Goal: Task Accomplishment & Management: Use online tool/utility

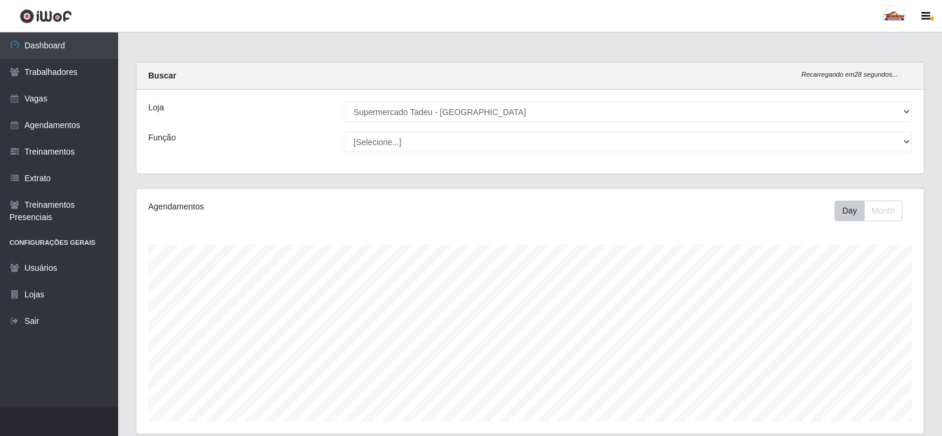
select select "195"
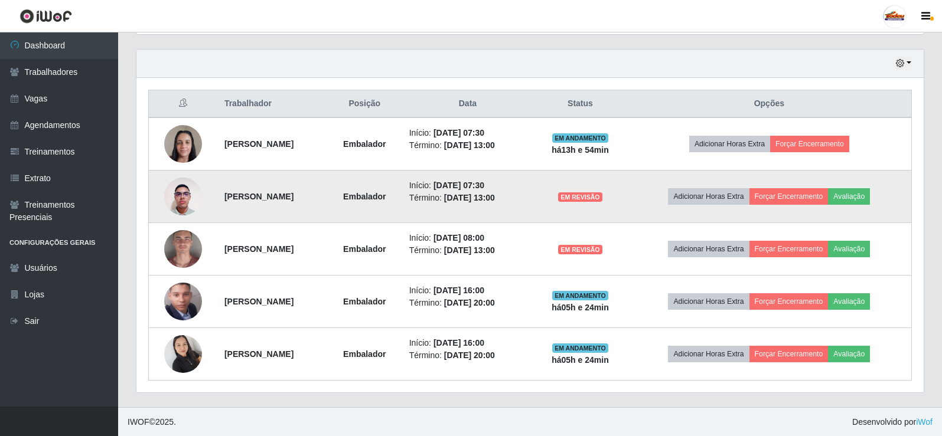
scroll to position [245, 787]
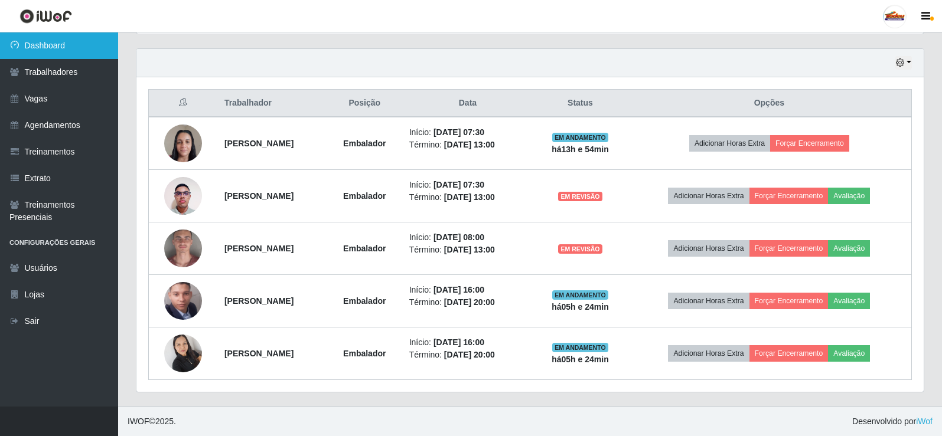
click at [43, 43] on link "Dashboard" at bounding box center [59, 45] width 118 height 27
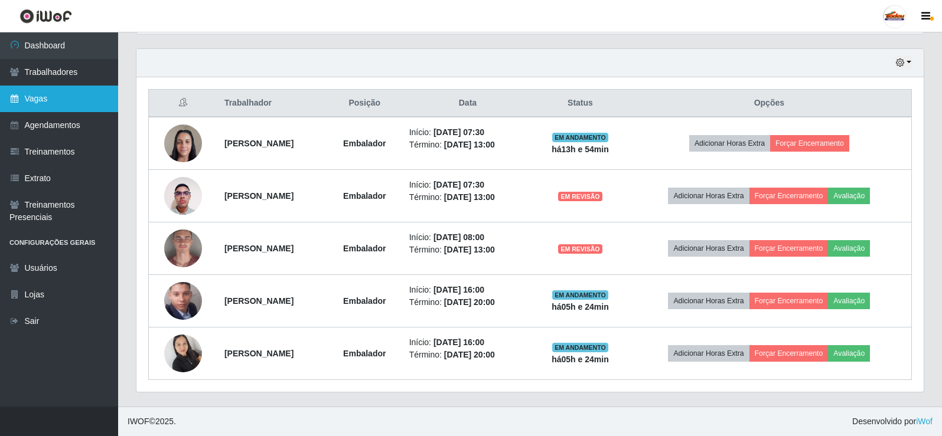
click at [43, 105] on link "Vagas" at bounding box center [59, 99] width 118 height 27
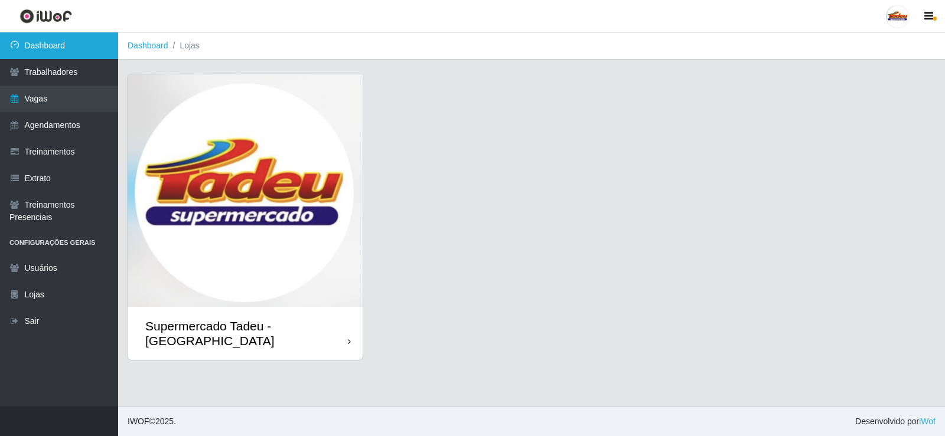
click at [62, 44] on link "Dashboard" at bounding box center [59, 45] width 118 height 27
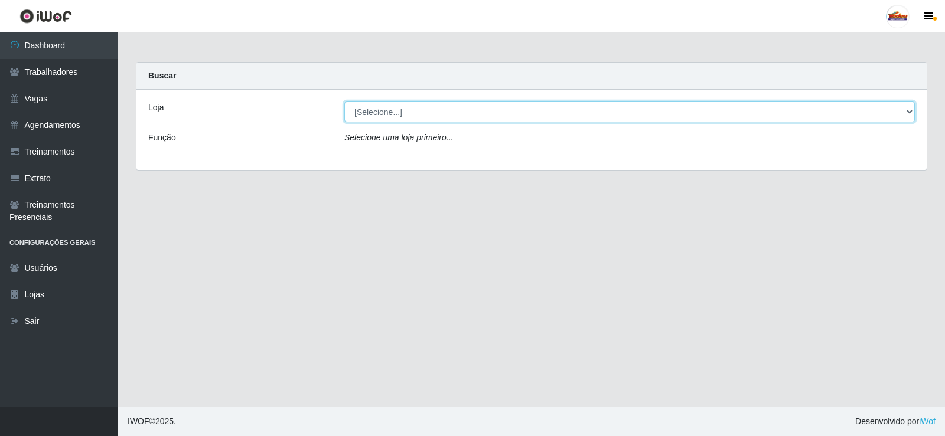
click at [413, 113] on select "[Selecione...] Supermercado Tadeu - [GEOGRAPHIC_DATA]" at bounding box center [629, 112] width 570 height 21
select select "195"
click at [344, 102] on select "[Selecione...] Supermercado Tadeu - [GEOGRAPHIC_DATA]" at bounding box center [629, 112] width 570 height 21
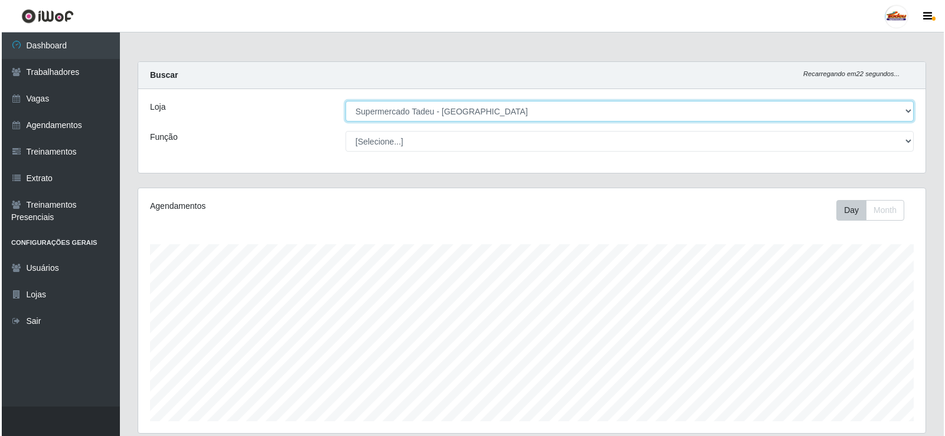
scroll to position [400, 0]
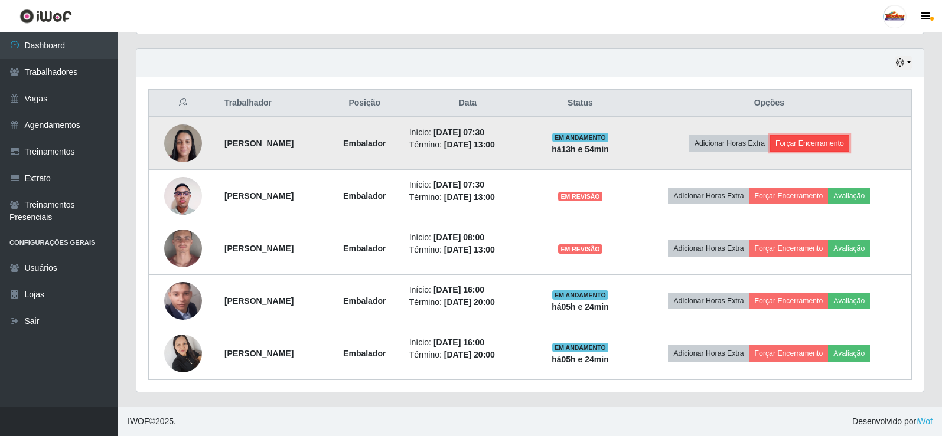
click at [829, 143] on button "Forçar Encerramento" at bounding box center [809, 143] width 79 height 17
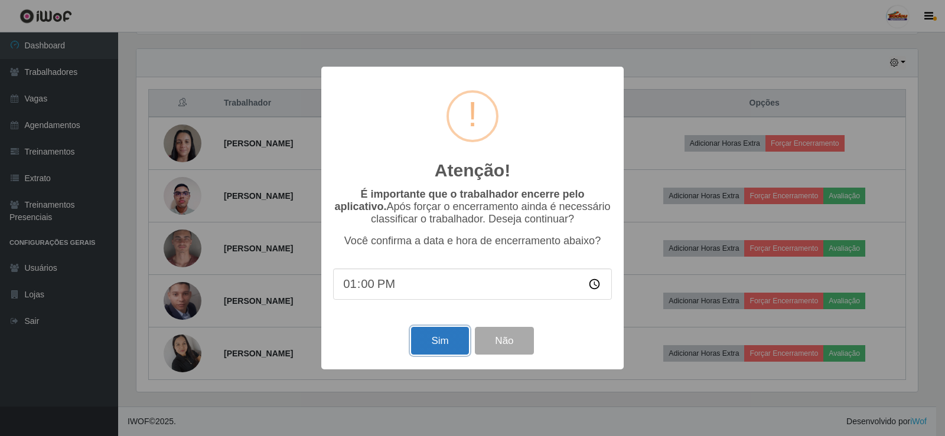
click at [435, 344] on button "Sim" at bounding box center [439, 341] width 57 height 28
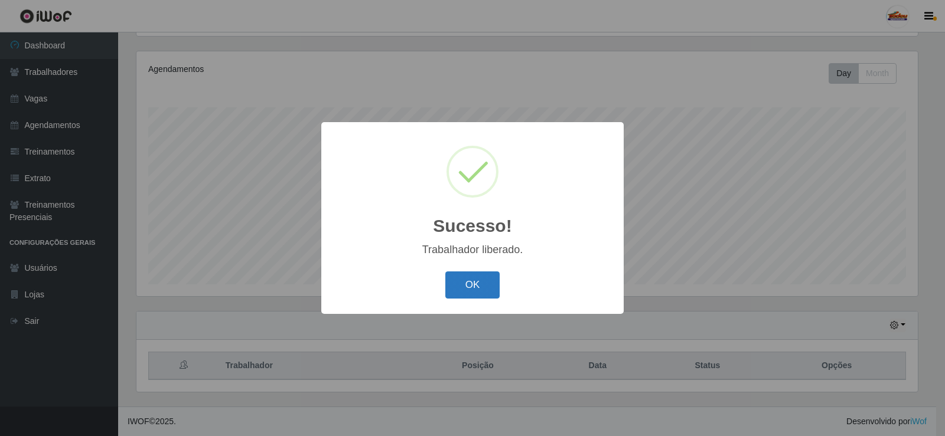
click at [485, 277] on button "OK" at bounding box center [472, 286] width 55 height 28
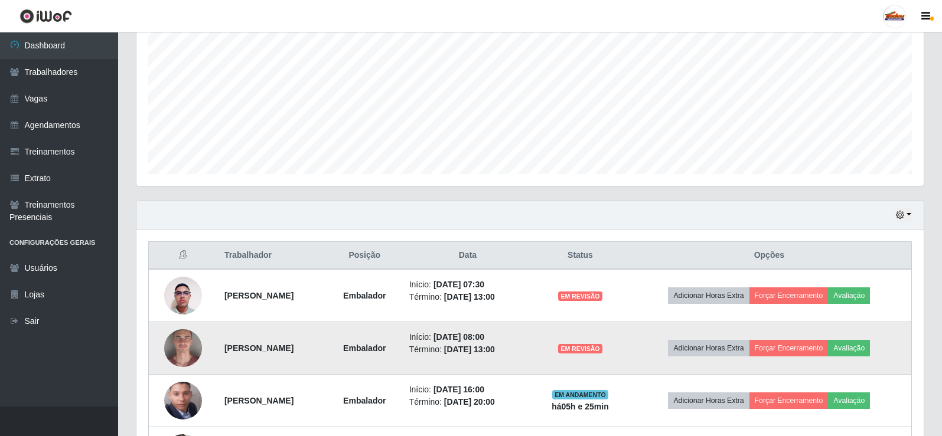
scroll to position [348, 0]
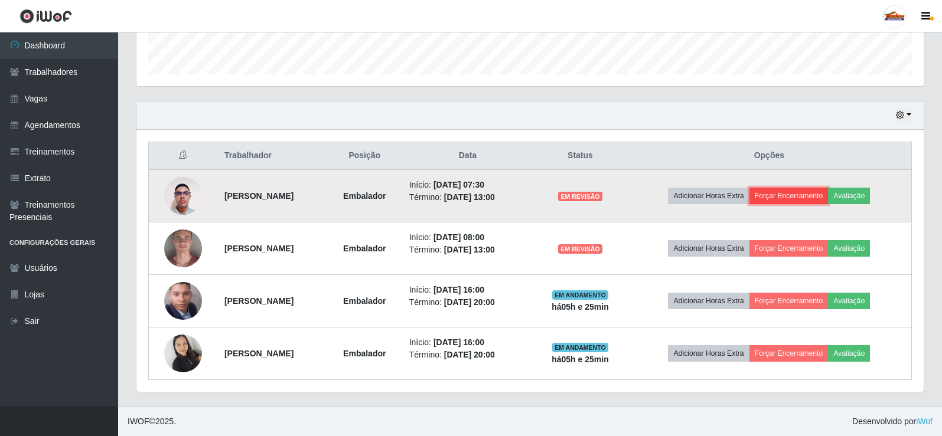
click at [821, 194] on button "Forçar Encerramento" at bounding box center [788, 196] width 79 height 17
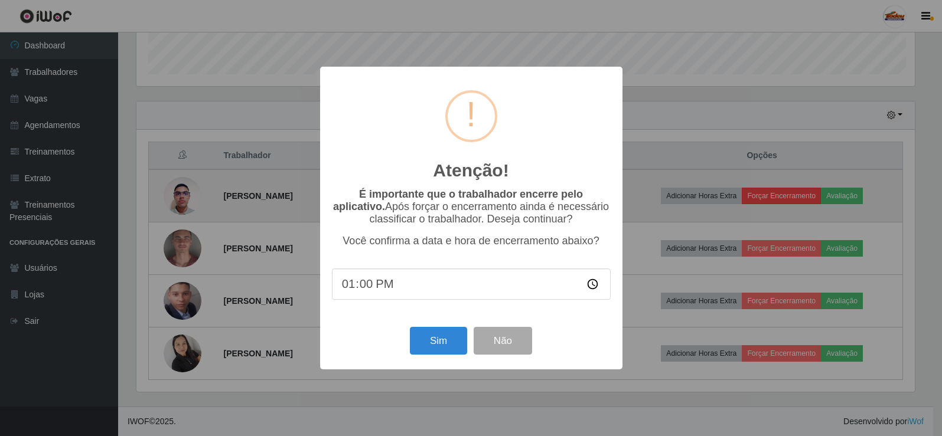
scroll to position [245, 781]
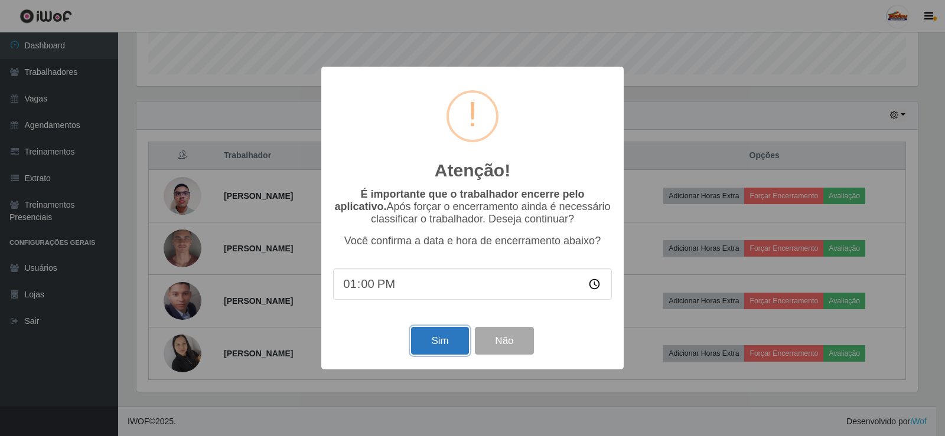
click at [435, 344] on button "Sim" at bounding box center [439, 341] width 57 height 28
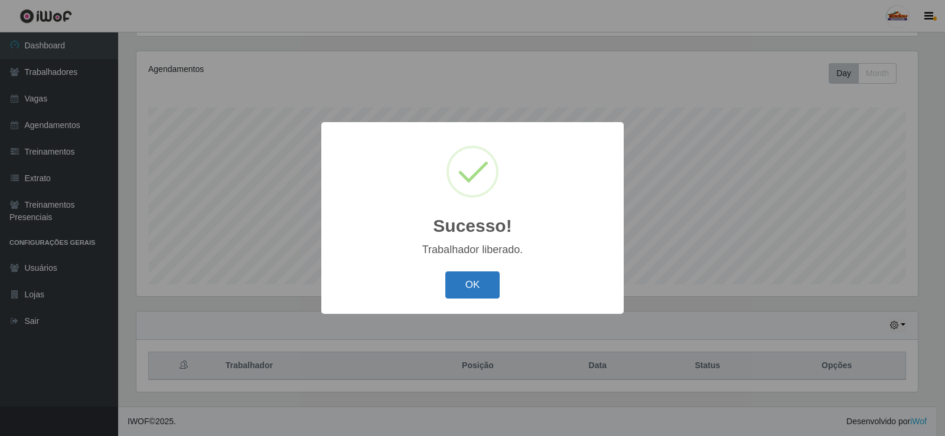
click at [468, 287] on button "OK" at bounding box center [472, 286] width 55 height 28
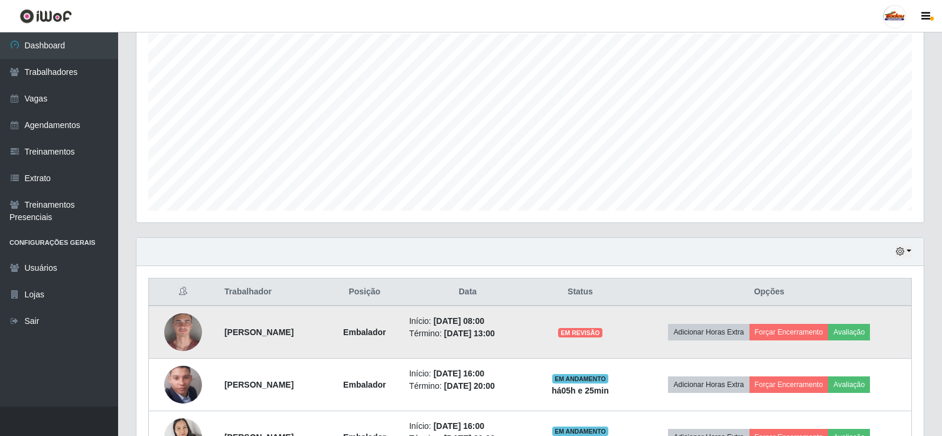
scroll to position [295, 0]
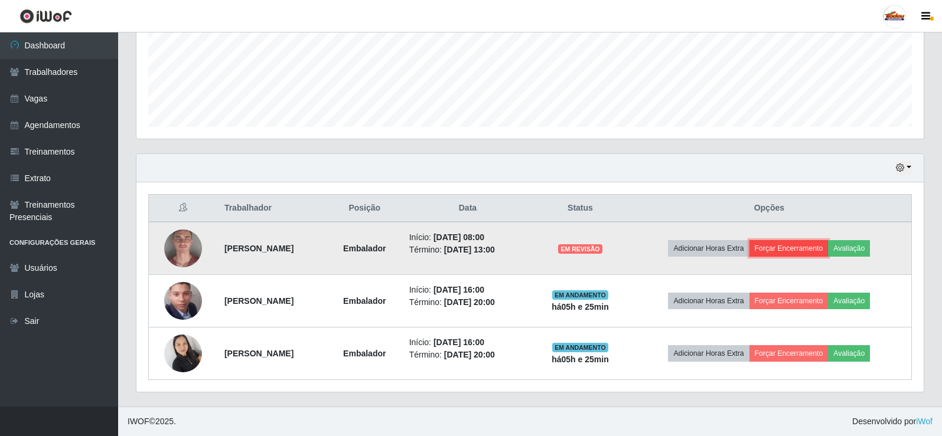
click at [795, 250] on button "Forçar Encerramento" at bounding box center [788, 248] width 79 height 17
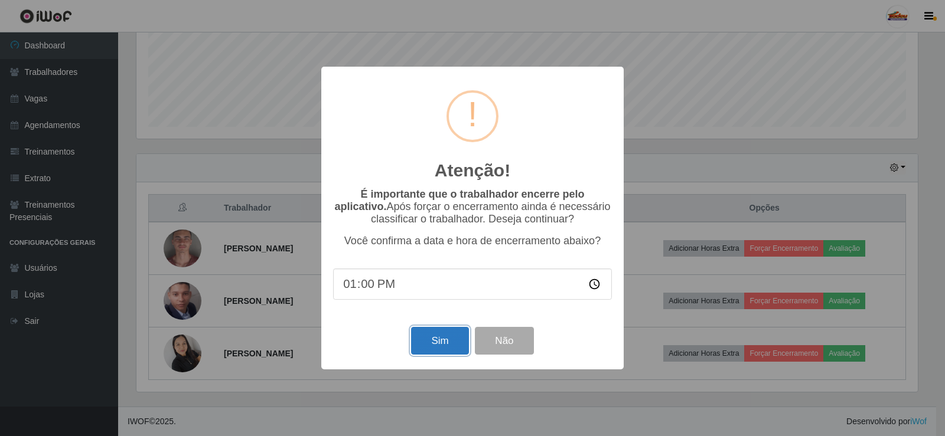
click at [433, 344] on button "Sim" at bounding box center [439, 341] width 57 height 28
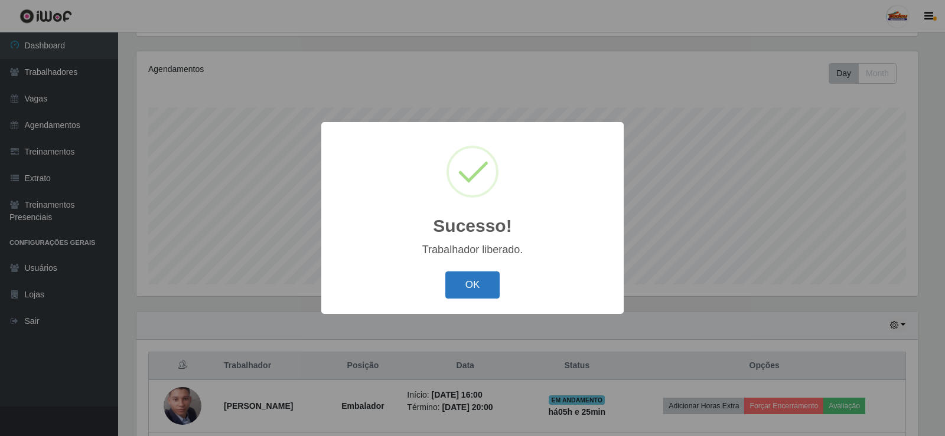
click at [482, 290] on button "OK" at bounding box center [472, 286] width 55 height 28
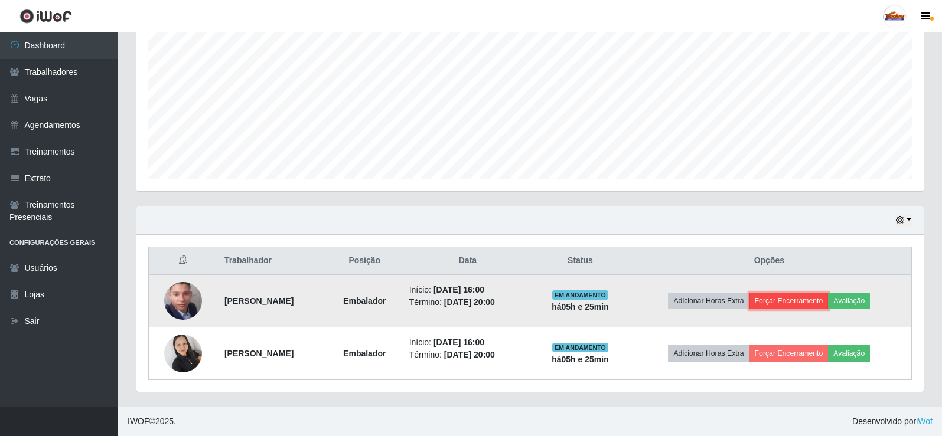
click at [785, 298] on button "Forçar Encerramento" at bounding box center [788, 301] width 79 height 17
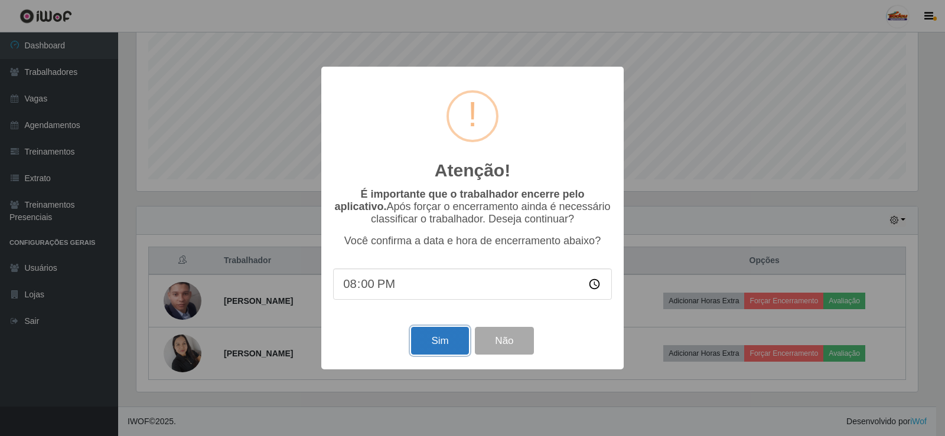
click at [420, 334] on button "Sim" at bounding box center [439, 341] width 57 height 28
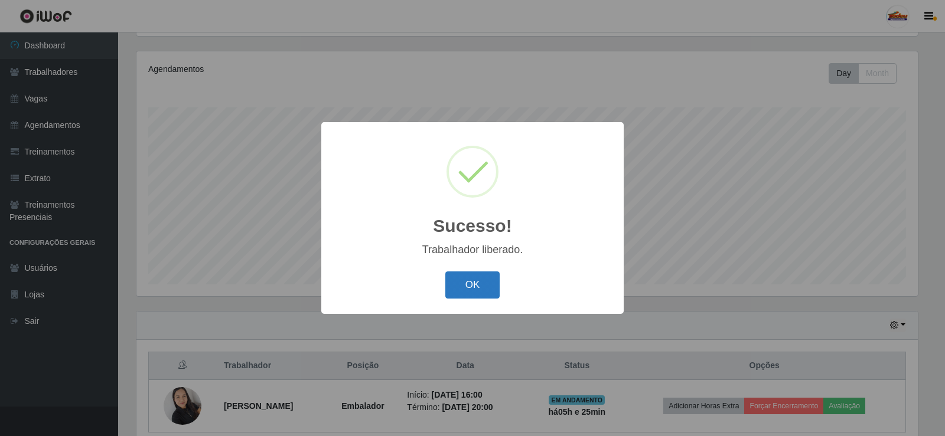
click at [498, 298] on button "OK" at bounding box center [472, 286] width 55 height 28
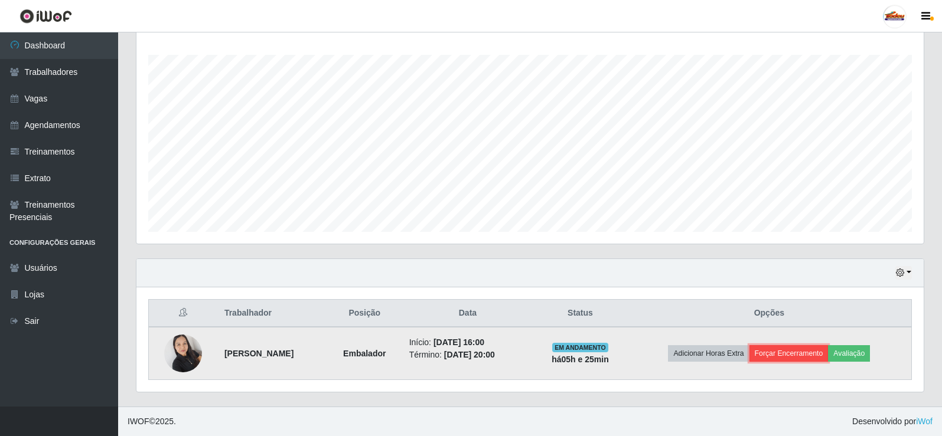
click at [800, 355] on button "Forçar Encerramento" at bounding box center [788, 353] width 79 height 17
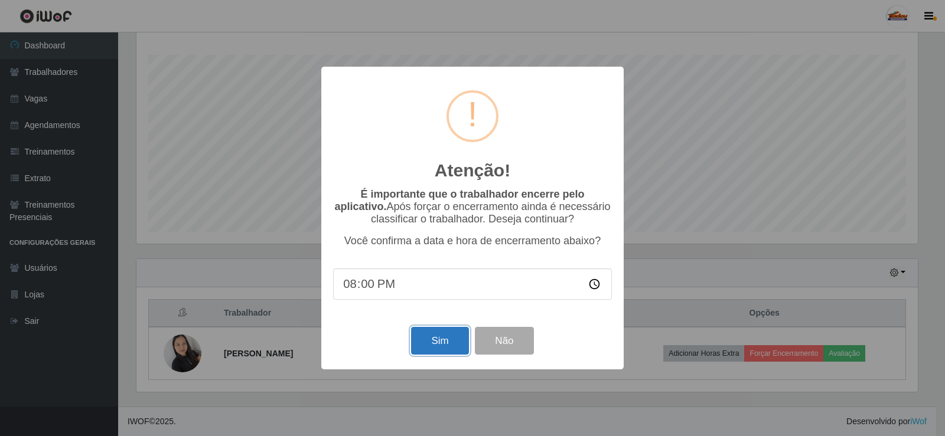
click at [431, 339] on button "Sim" at bounding box center [439, 341] width 57 height 28
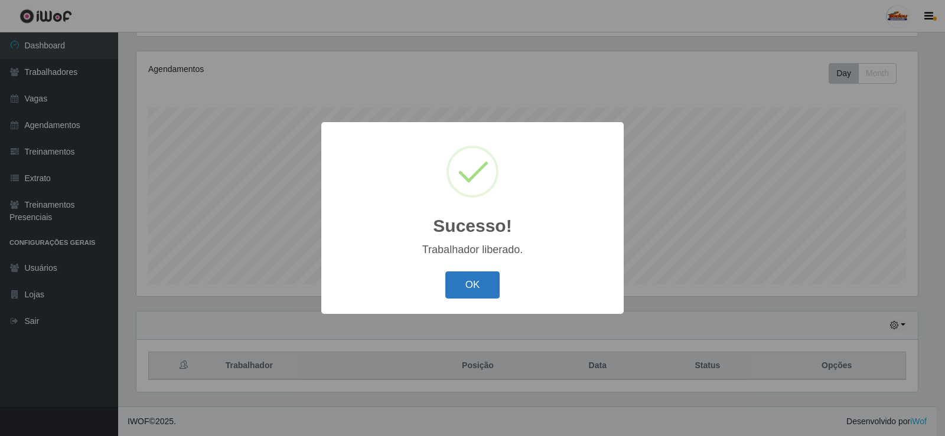
click at [466, 285] on button "OK" at bounding box center [472, 286] width 55 height 28
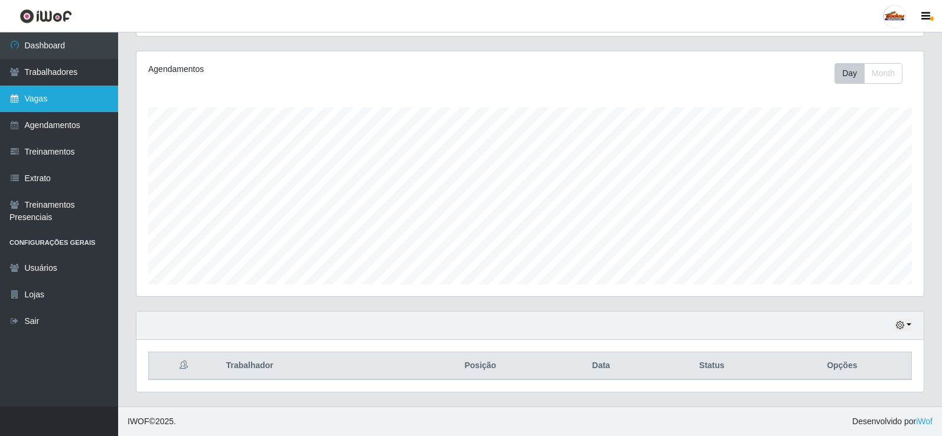
click at [35, 100] on link "Vagas" at bounding box center [59, 99] width 118 height 27
